Goal: Task Accomplishment & Management: Use online tool/utility

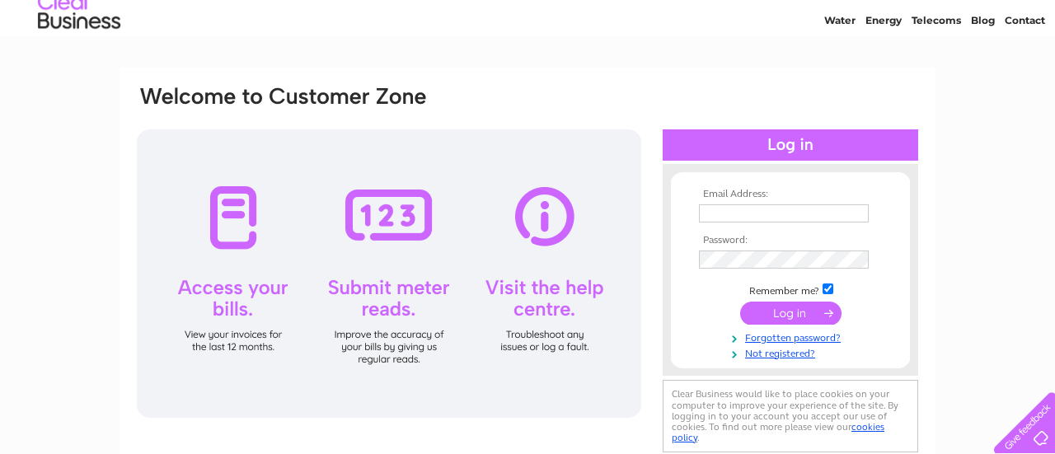
type input "[PERSON_NAME][EMAIL_ADDRESS][DOMAIN_NAME]"
click at [791, 317] on input "submit" at bounding box center [790, 313] width 101 height 23
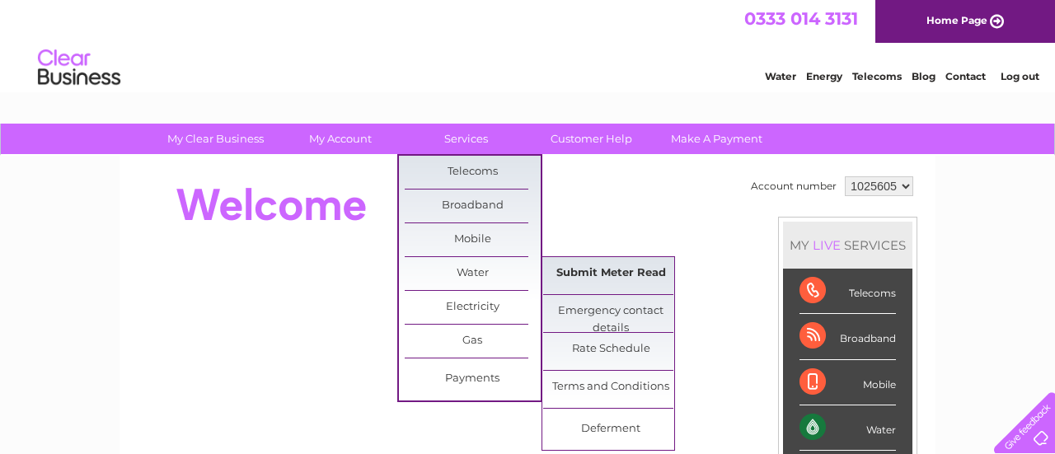
click at [619, 279] on link "Submit Meter Read" at bounding box center [611, 273] width 136 height 33
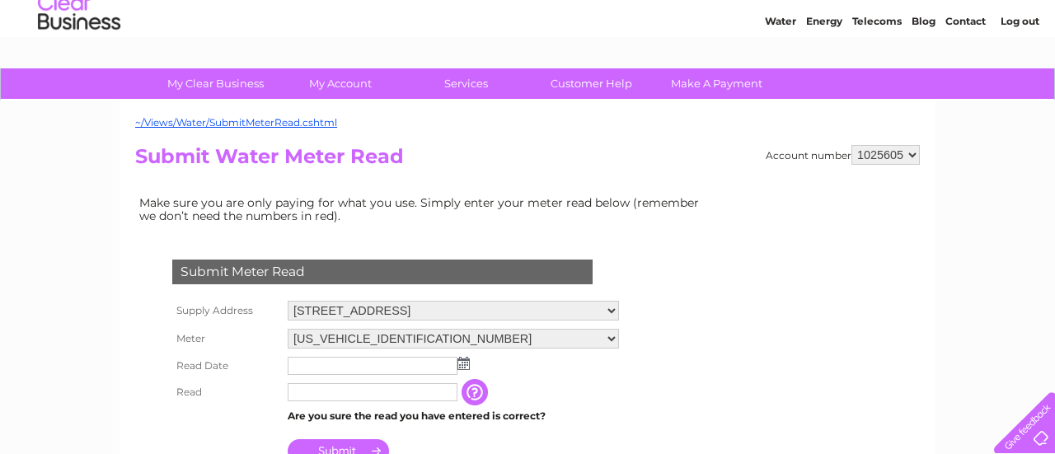
scroll to position [143, 0]
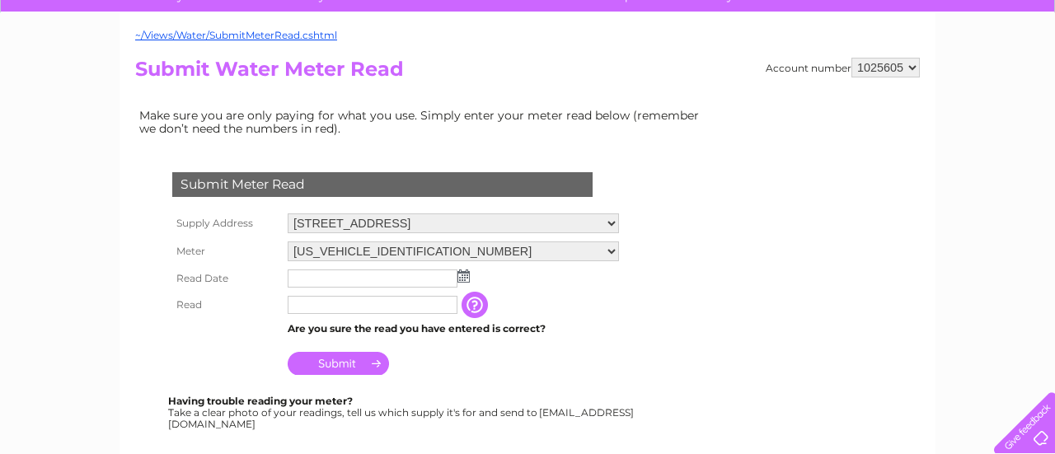
click at [459, 275] on img at bounding box center [464, 276] width 12 height 13
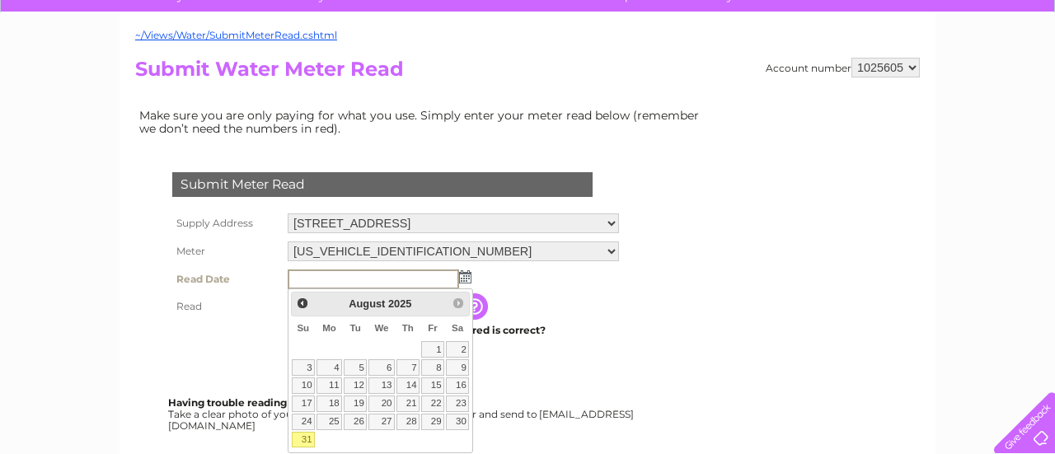
click at [298, 434] on link "31" at bounding box center [303, 440] width 23 height 16
type input "[DATE]"
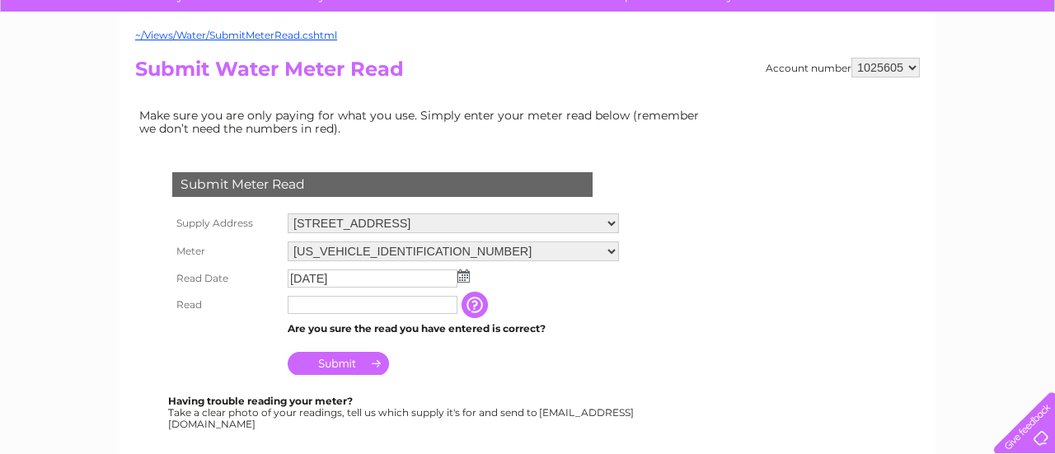
click at [359, 311] on input "text" at bounding box center [373, 305] width 170 height 18
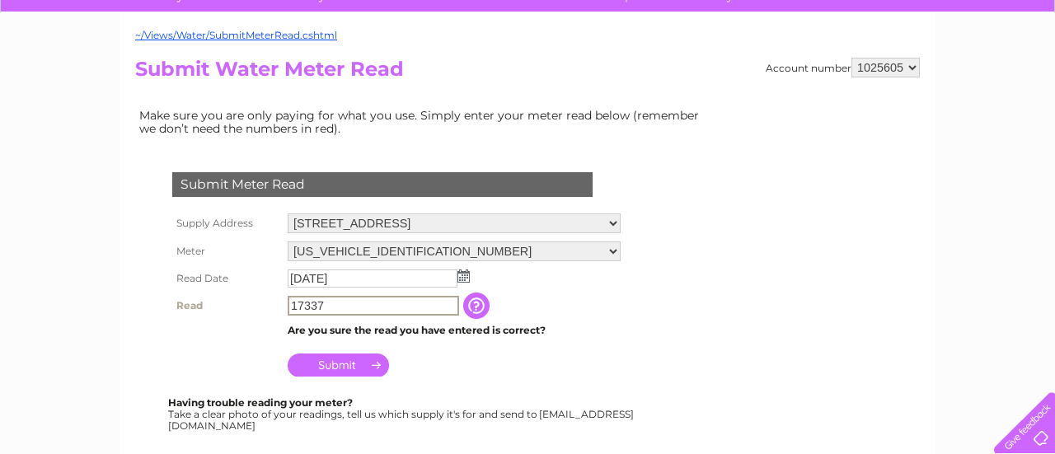
type input "17337"
click at [330, 360] on input "Submit" at bounding box center [338, 365] width 101 height 23
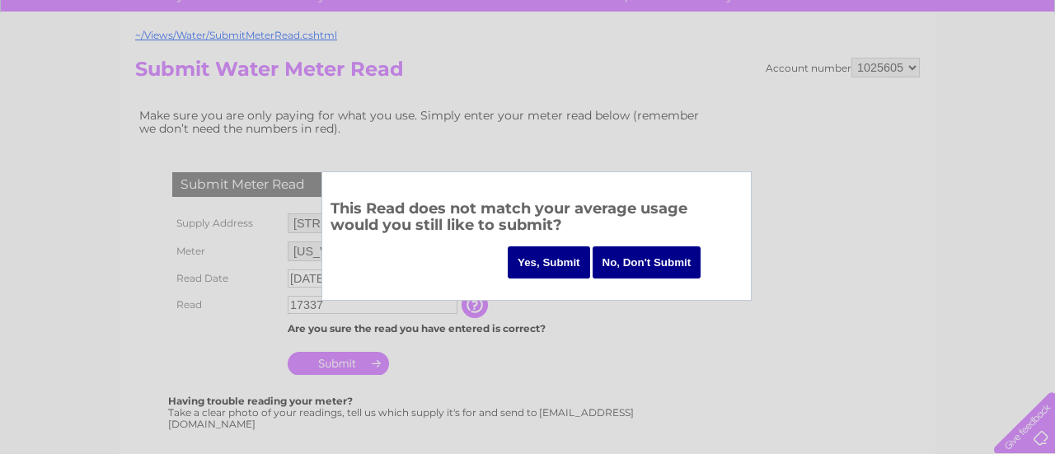
click at [562, 259] on input "Yes, Submit" at bounding box center [549, 263] width 82 height 32
